Goal: Information Seeking & Learning: Learn about a topic

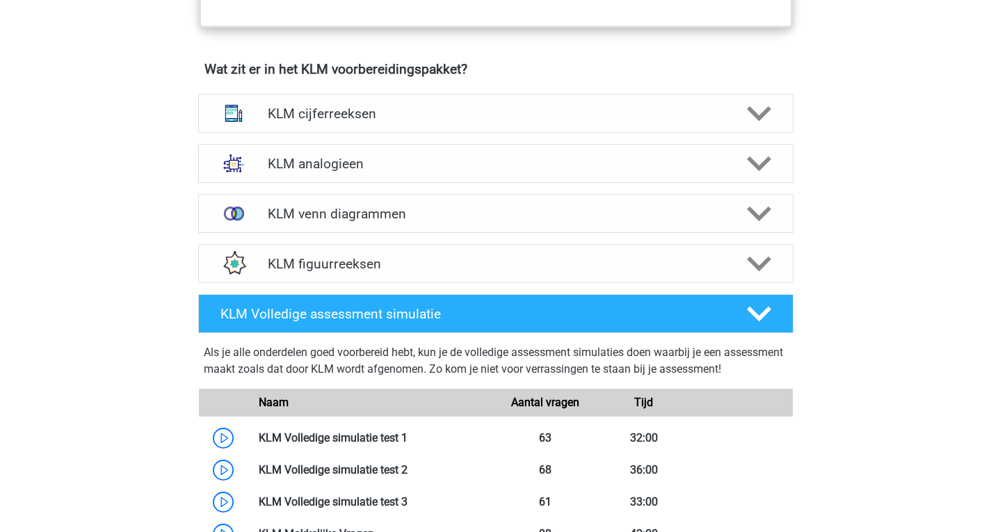
scroll to position [943, 0]
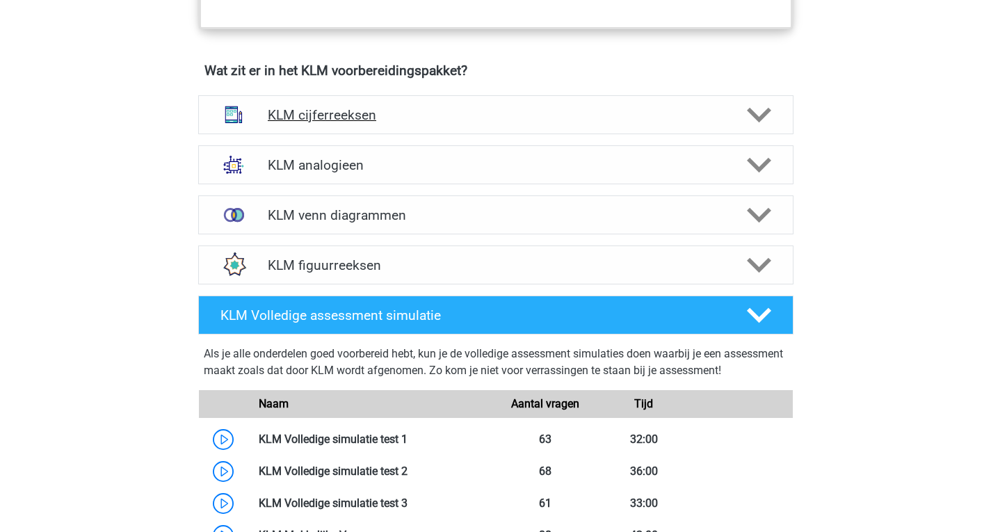
click at [398, 109] on h4 "KLM cijferreeksen" at bounding box center [496, 115] width 456 height 16
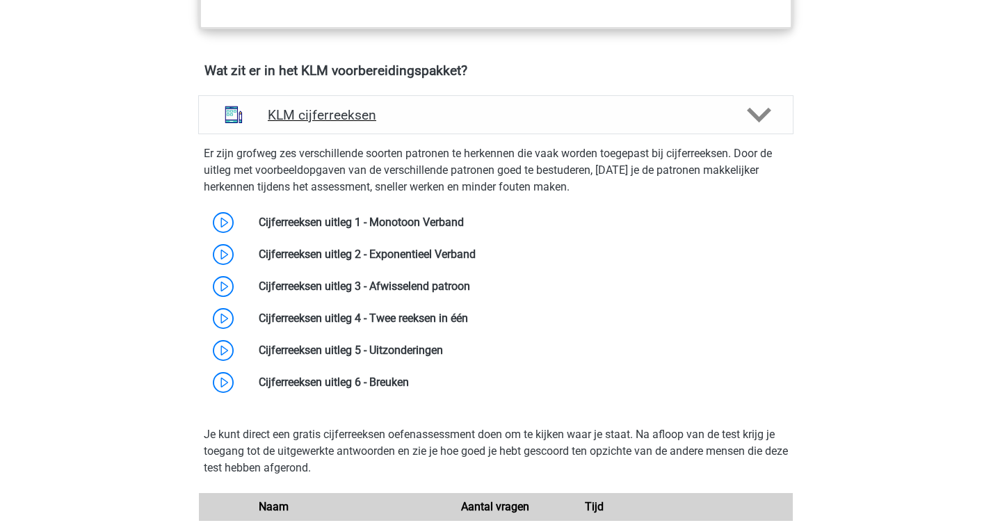
click at [398, 113] on h4 "KLM cijferreeksen" at bounding box center [496, 115] width 456 height 16
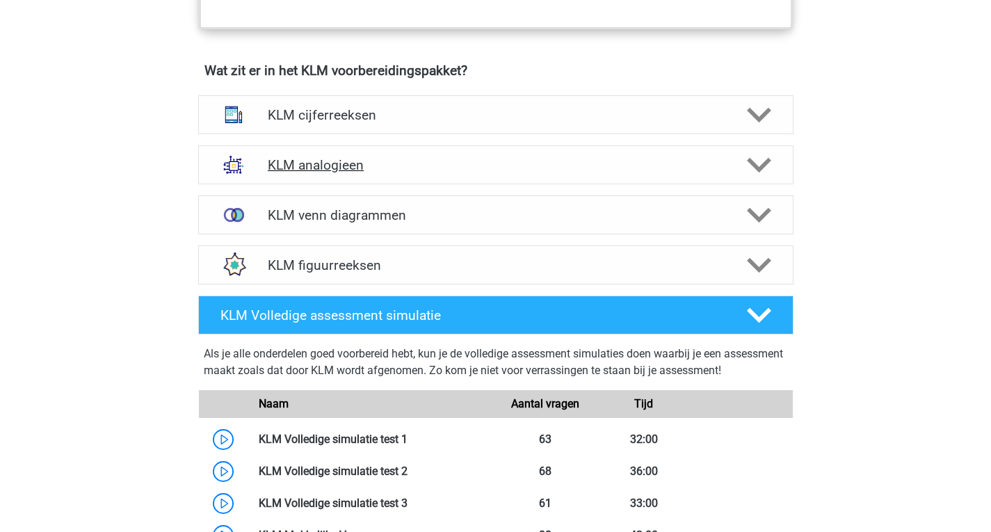
click at [397, 184] on div "KLM analogieen Bij het oplossen van Analogieën moet je een relatie tussen twee …" at bounding box center [496, 165] width 650 height 50
click at [435, 168] on h4 "KLM analogieen" at bounding box center [496, 165] width 456 height 16
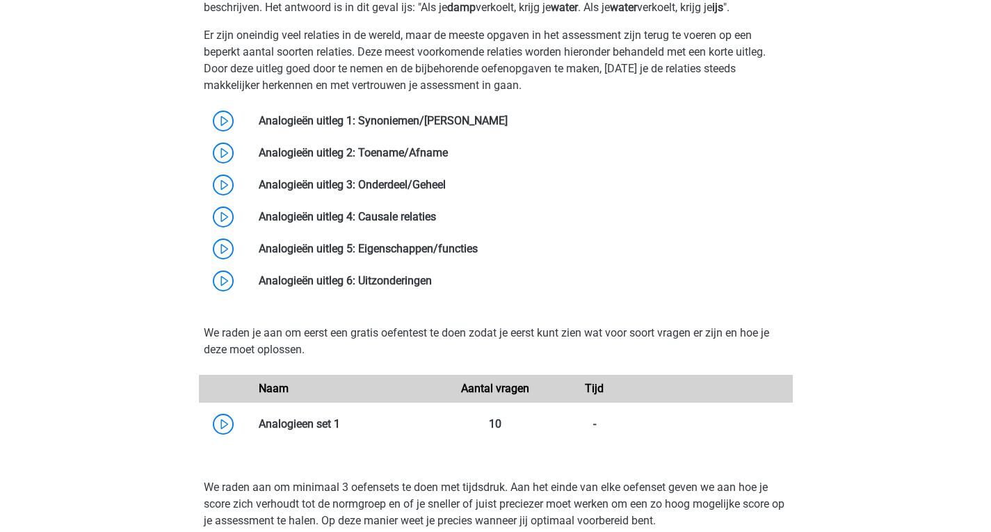
scroll to position [1245, 0]
click at [432, 282] on link at bounding box center [432, 279] width 0 height 13
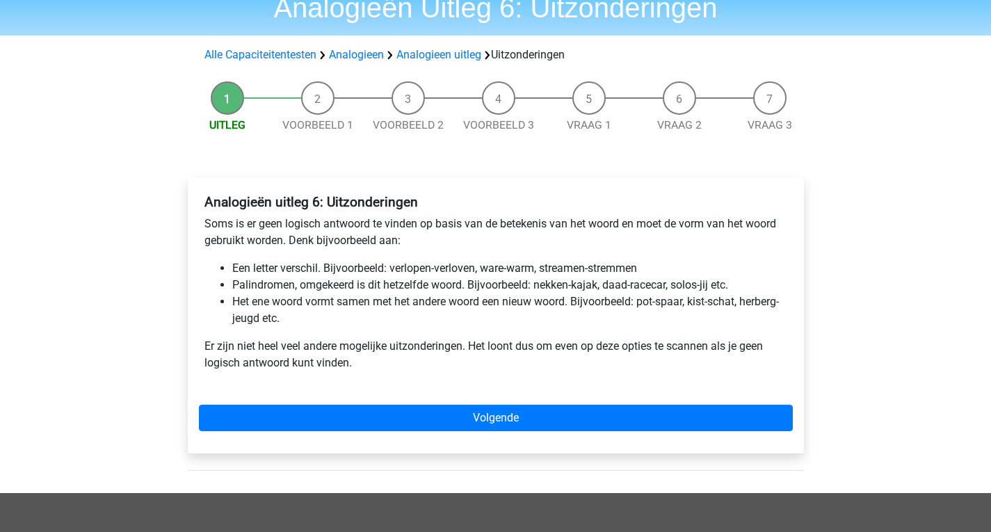
scroll to position [63, 0]
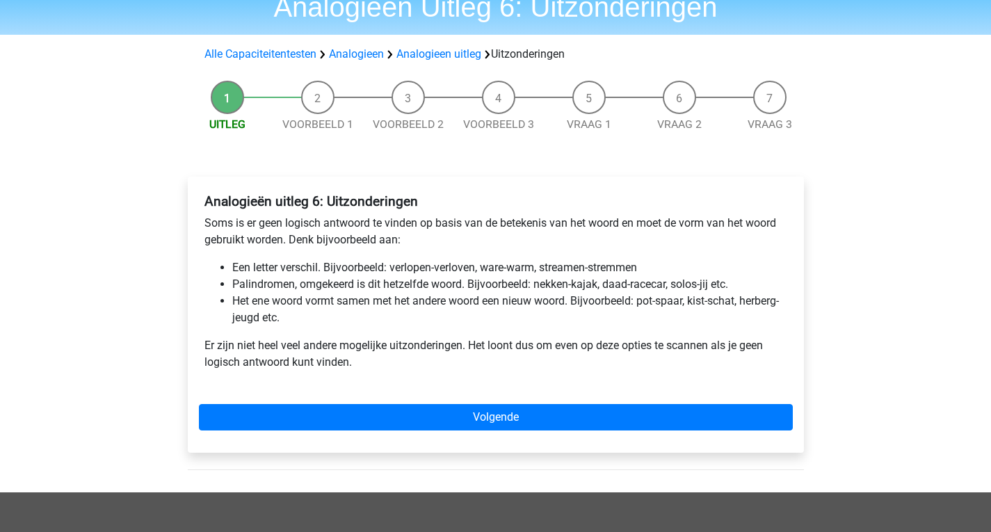
click at [352, 147] on div "Uitleg Voorbeeld 1 Voorbeeld 2 Voorbeeld 3 Vraag 1 Vraag 2 Vraag 3 Analogieën u…" at bounding box center [496, 283] width 661 height 419
click at [408, 397] on div "Analogieën uitleg 6: Uitzonderingen Soms is er geen logisch antwoord te vinden …" at bounding box center [496, 315] width 616 height 276
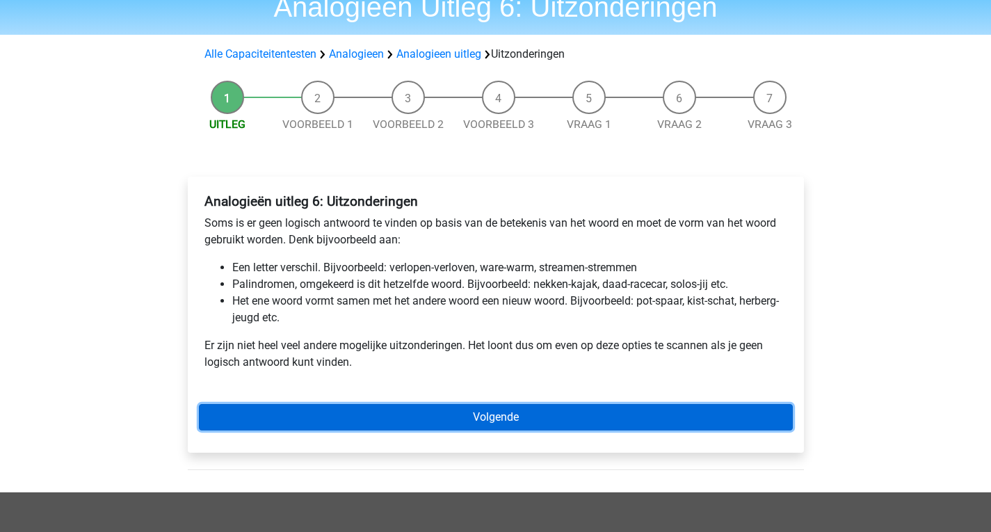
click at [405, 410] on link "Volgende" at bounding box center [496, 417] width 594 height 26
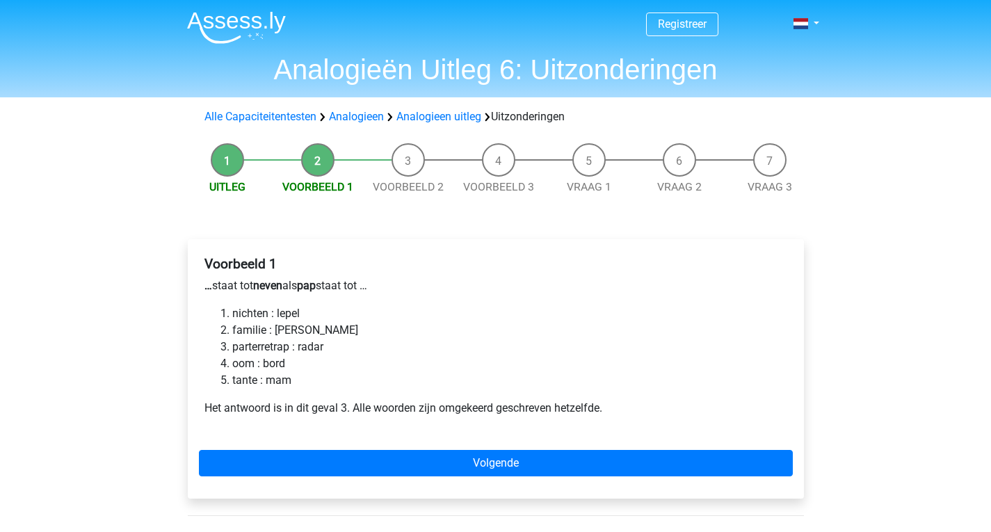
click at [397, 355] on li "oom : bord" at bounding box center [509, 363] width 555 height 17
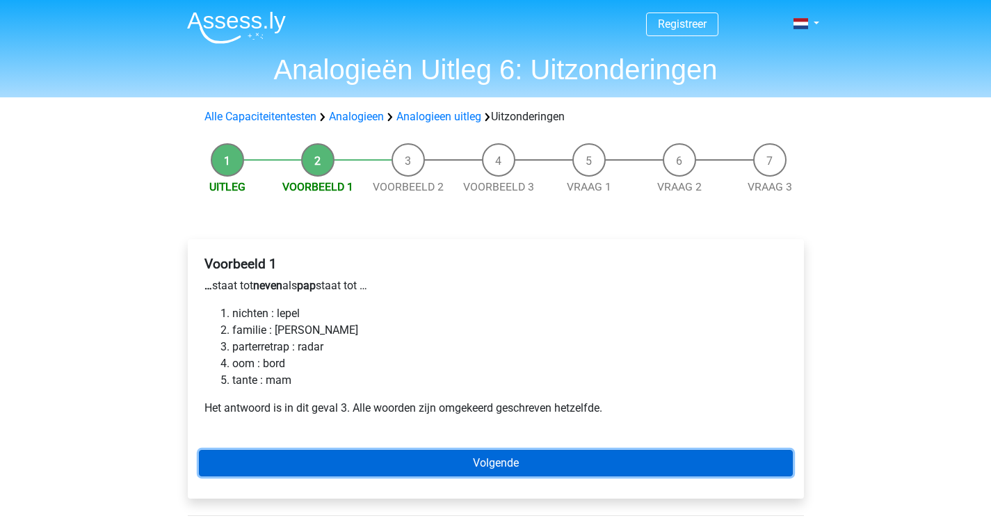
click at [308, 453] on link "Volgende" at bounding box center [496, 463] width 594 height 26
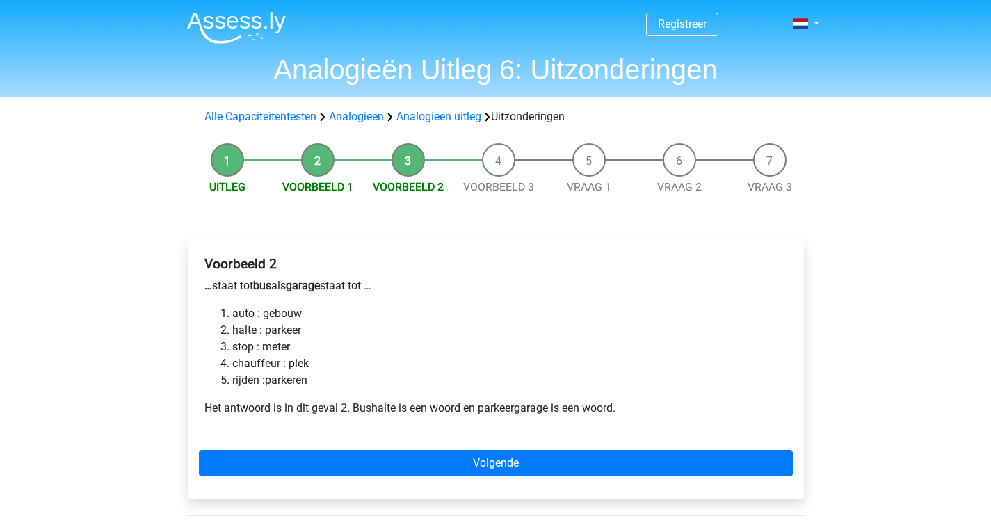
click at [322, 168] on li "Voorbeeld 1" at bounding box center [318, 169] width 90 height 52
click at [326, 187] on link "Voorbeeld 1" at bounding box center [317, 186] width 71 height 13
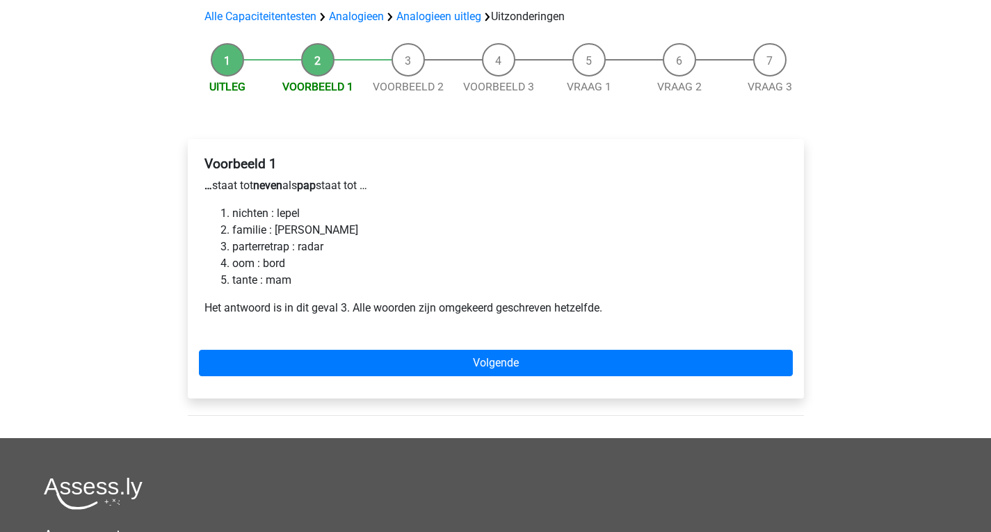
scroll to position [101, 0]
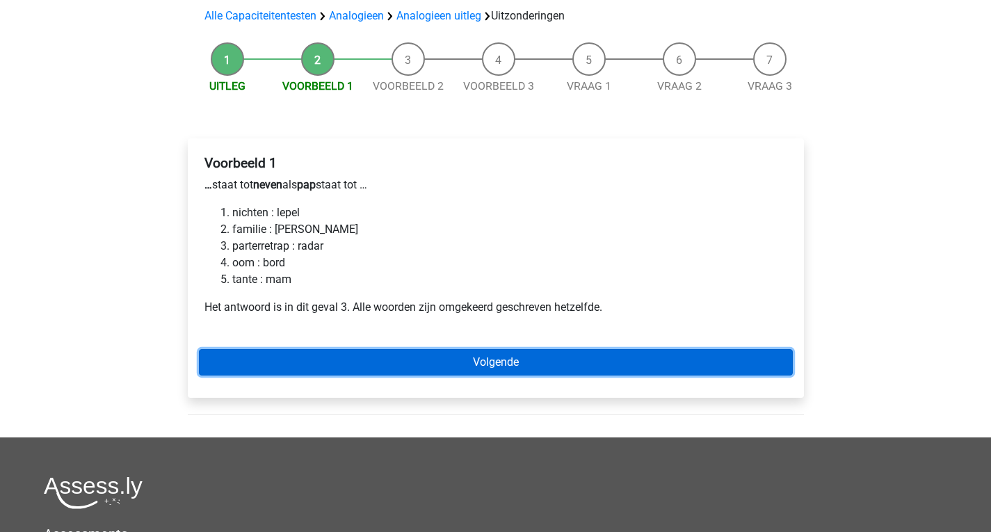
click at [339, 363] on link "Volgende" at bounding box center [496, 362] width 594 height 26
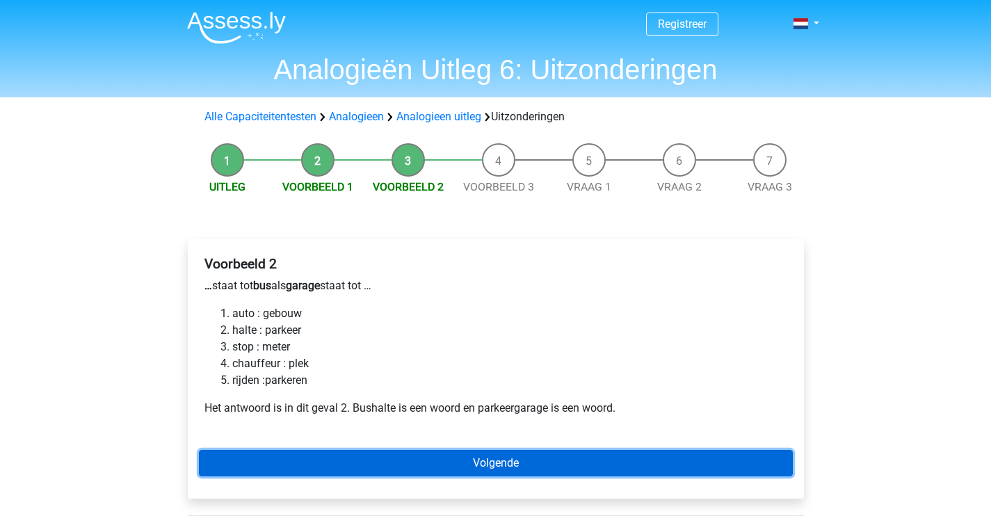
click at [339, 456] on link "Volgende" at bounding box center [496, 463] width 594 height 26
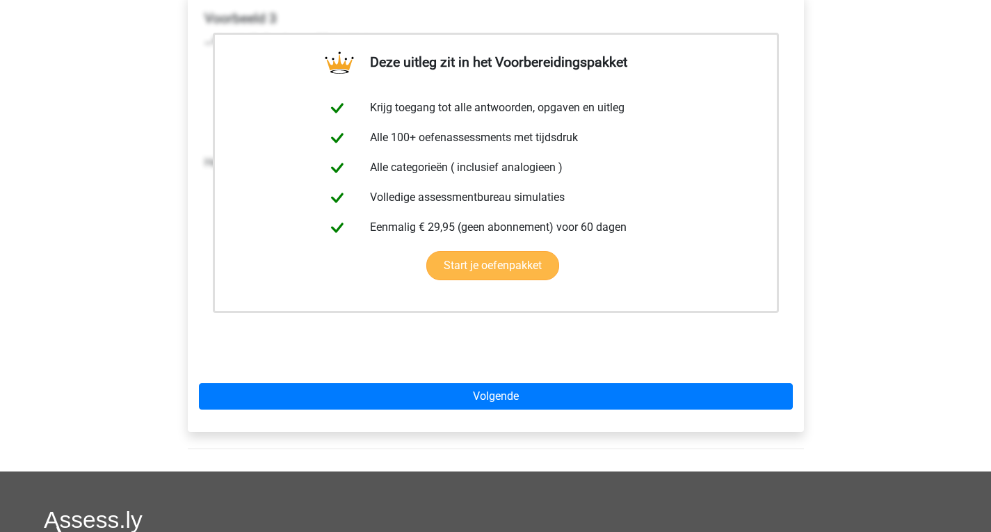
scroll to position [247, 0]
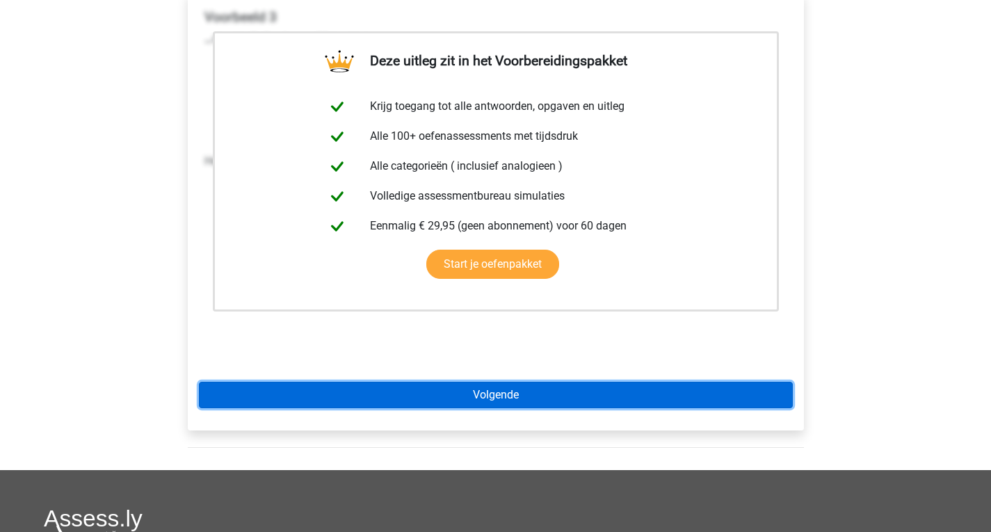
click at [396, 398] on link "Volgende" at bounding box center [496, 395] width 594 height 26
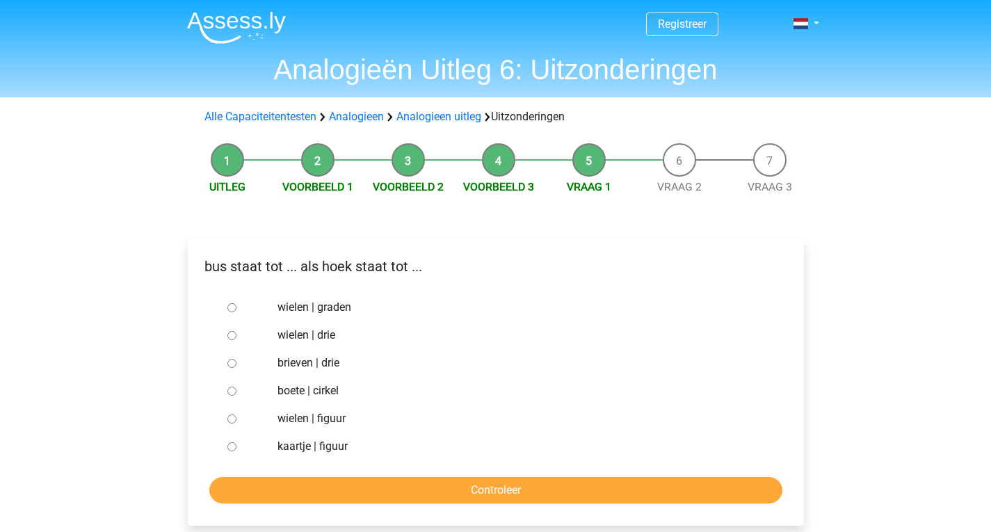
click at [396, 398] on label "boete | cirkel" at bounding box center [518, 391] width 481 height 17
click at [237, 396] on input "boete | cirkel" at bounding box center [231, 391] width 9 height 9
radio input "true"
click at [330, 365] on label "brieven | drie" at bounding box center [518, 363] width 481 height 17
click at [237, 365] on input "brieven | drie" at bounding box center [231, 363] width 9 height 9
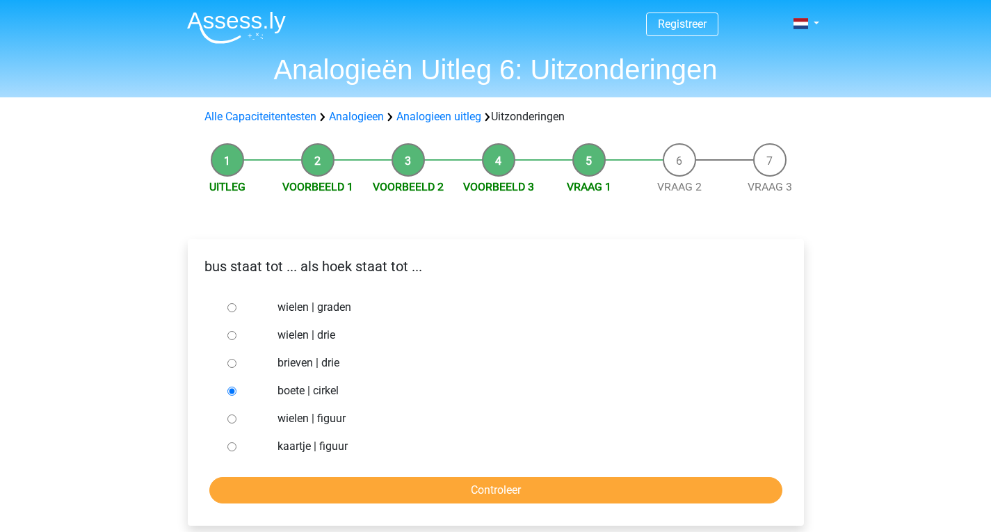
radio input "true"
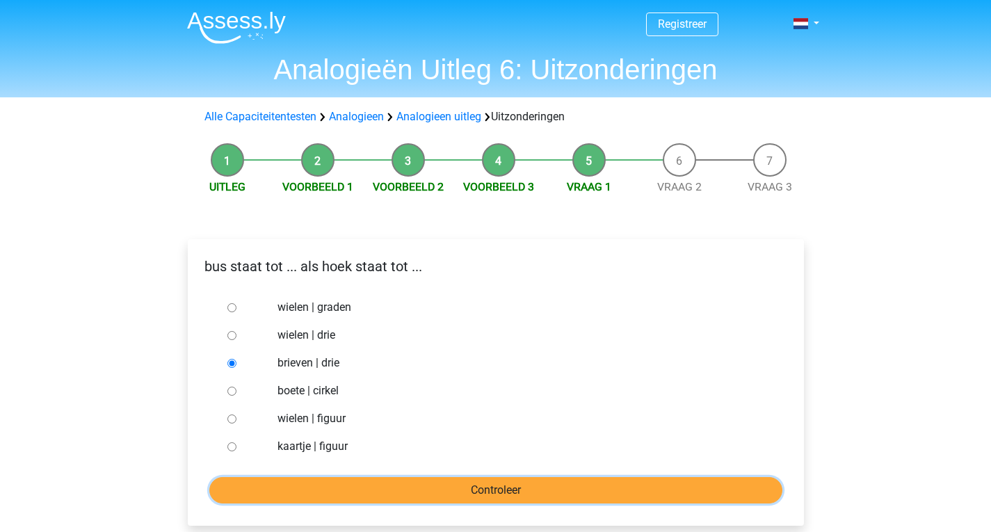
click at [346, 479] on input "Controleer" at bounding box center [495, 490] width 573 height 26
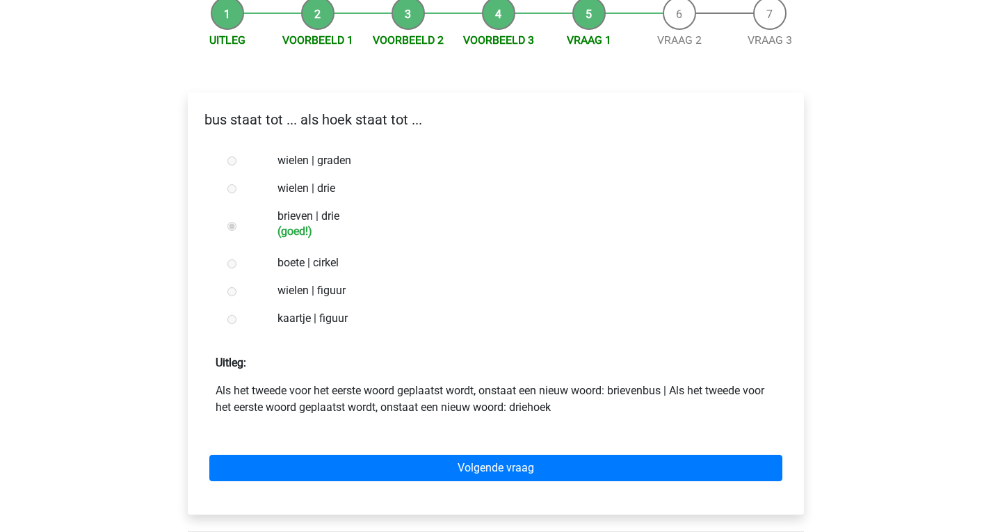
scroll to position [147, 0]
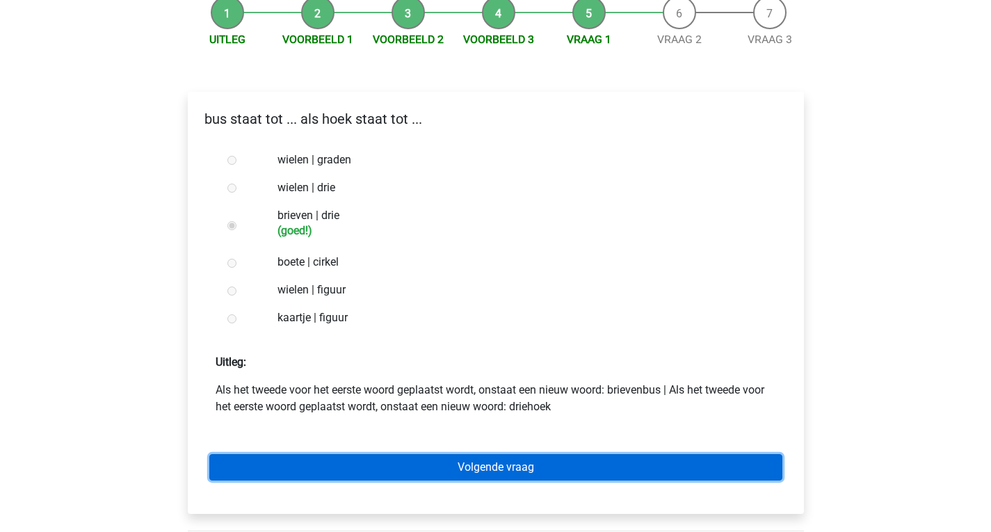
click at [335, 467] on link "Volgende vraag" at bounding box center [495, 467] width 573 height 26
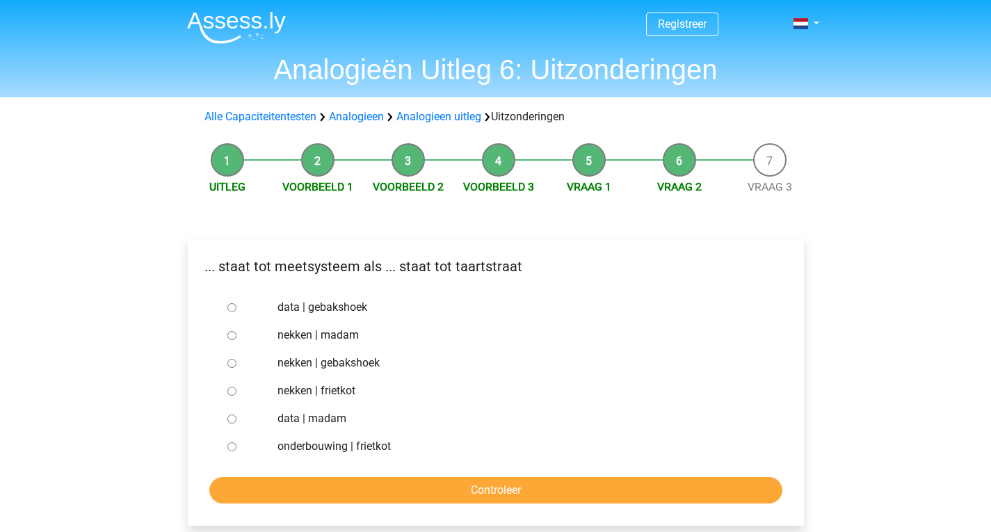
click at [329, 307] on label "data | gebakshoek" at bounding box center [518, 307] width 481 height 17
click at [237, 307] on input "data | gebakshoek" at bounding box center [231, 307] width 9 height 9
radio input "true"
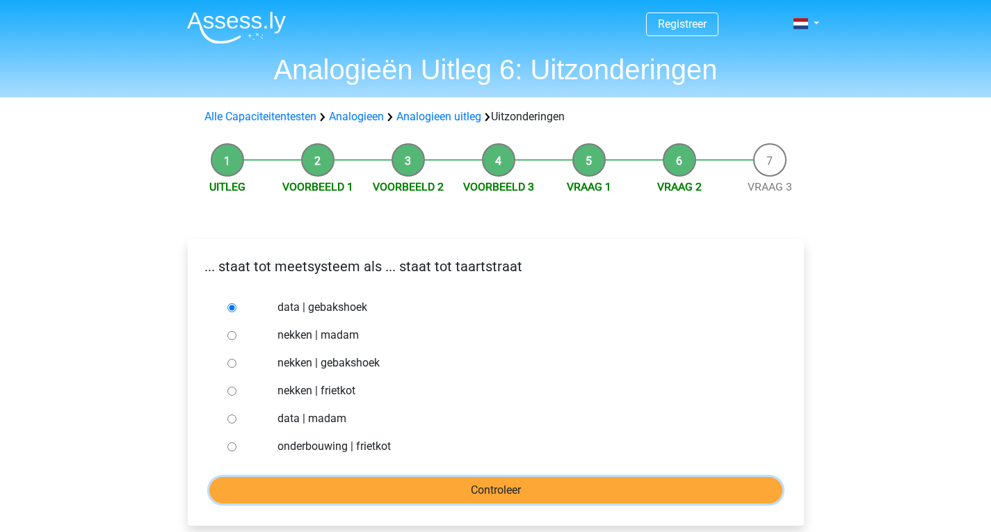
click at [334, 487] on input "Controleer" at bounding box center [495, 490] width 573 height 26
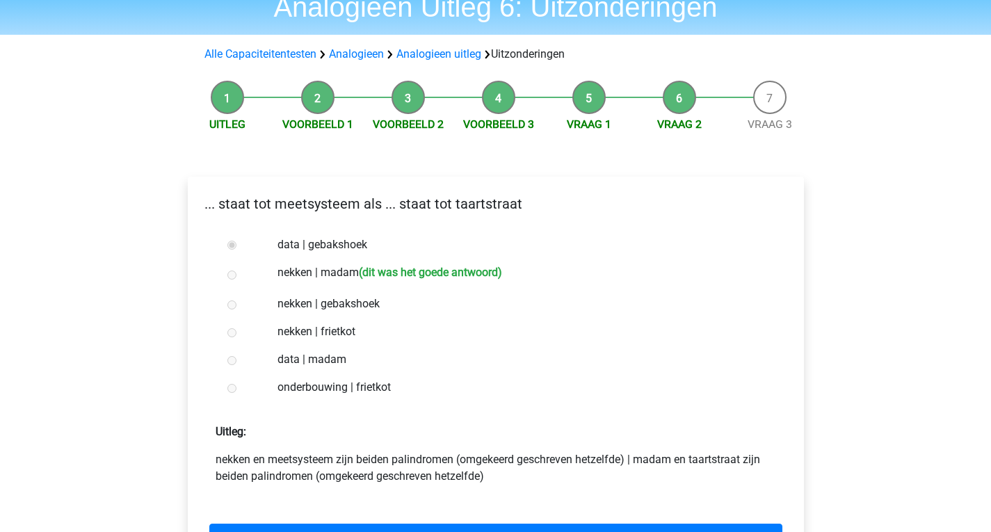
scroll to position [72, 0]
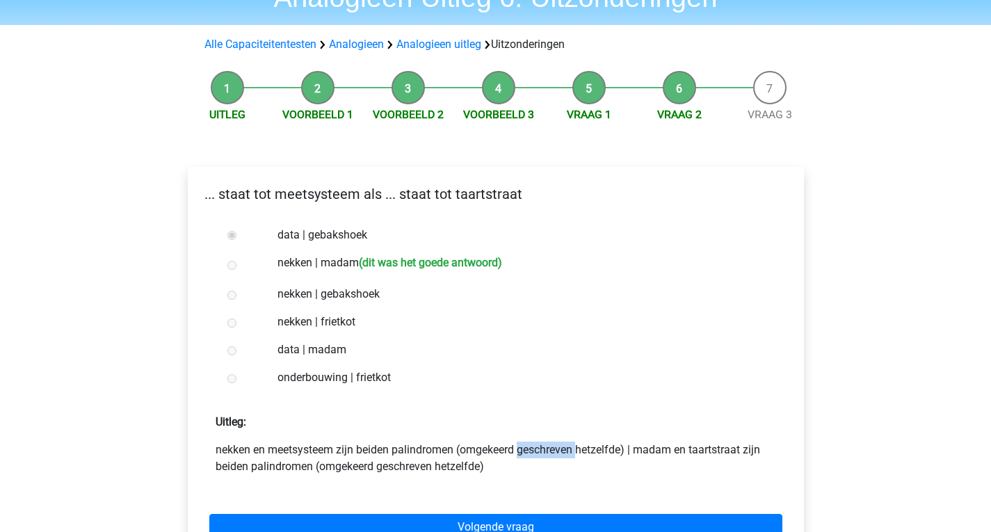
drag, startPoint x: 394, startPoint y: 451, endPoint x: 453, endPoint y: 453, distance: 58.4
click at [453, 453] on p "nekken en meetsysteem zijn beiden palindromen (omgekeerd geschreven hetzelfde) …" at bounding box center [496, 458] width 561 height 33
copy p "palindromen"
